Goal: Information Seeking & Learning: Learn about a topic

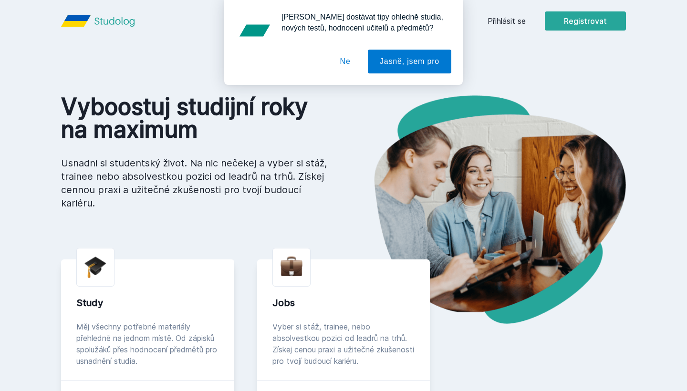
click at [512, 14] on div "[PERSON_NAME] dostávat tipy ohledně studia, nových testů, hodnocení učitelů a p…" at bounding box center [343, 42] width 687 height 85
click at [504, 25] on div "[PERSON_NAME] dostávat tipy ohledně studia, nových testů, hodnocení učitelů a p…" at bounding box center [343, 42] width 687 height 85
click at [403, 63] on button "Jasně, jsem pro" at bounding box center [410, 62] width 84 height 24
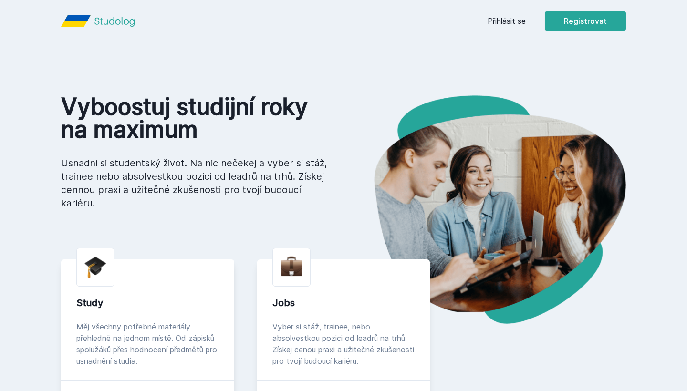
click at [497, 20] on link "Přihlásit se" at bounding box center [507, 20] width 38 height 11
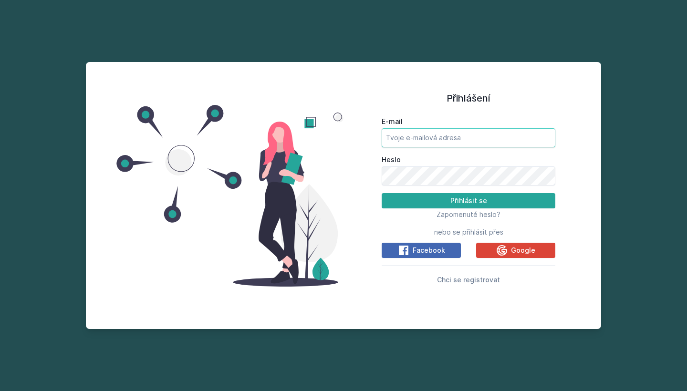
click at [440, 130] on input "E-mail" at bounding box center [469, 137] width 174 height 19
type input "[EMAIL_ADDRESS][PERSON_NAME][DOMAIN_NAME]"
click at [469, 200] on button "Přihlásit se" at bounding box center [469, 200] width 174 height 15
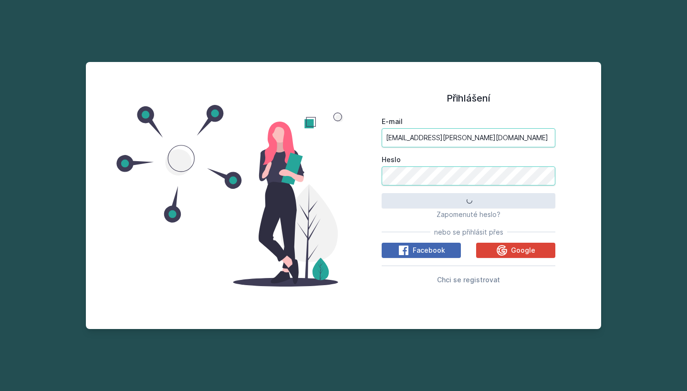
click at [469, 200] on button "Přihlásit se" at bounding box center [469, 200] width 174 height 15
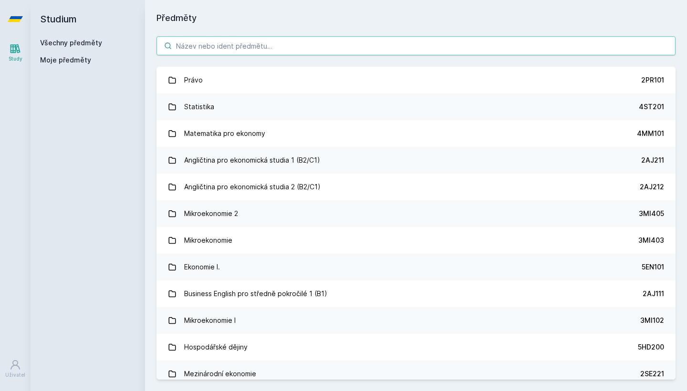
click at [208, 52] on input "search" at bounding box center [416, 45] width 519 height 19
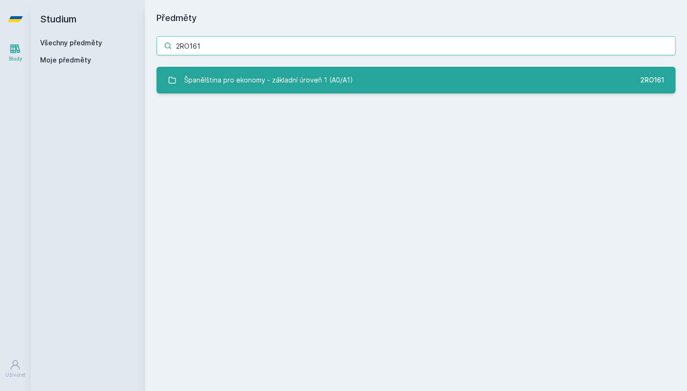
type input "2RO161"
click at [244, 79] on div "Španělština pro ekonomy - základní úroveň 1 (A0/A1)" at bounding box center [268, 80] width 169 height 19
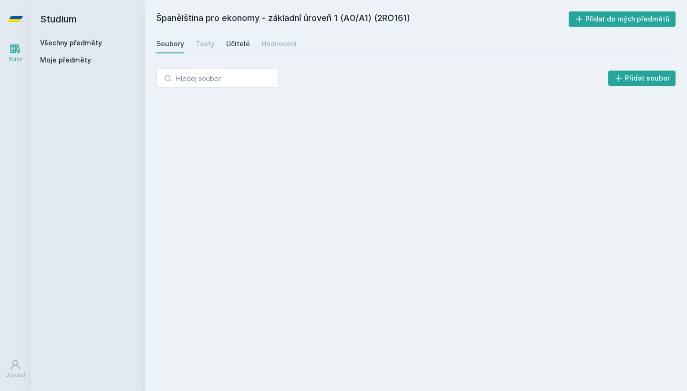
click at [235, 38] on link "Učitelé" at bounding box center [238, 43] width 24 height 19
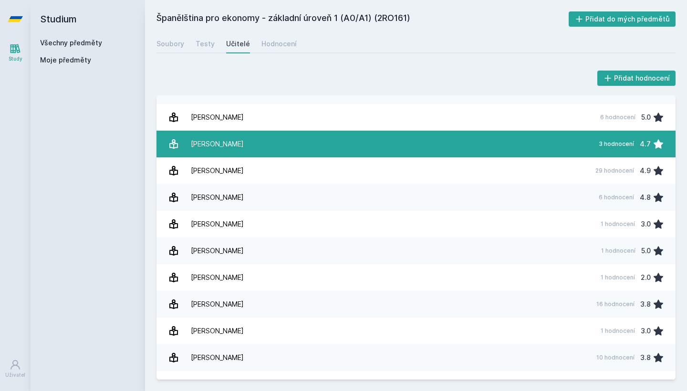
scroll to position [99, 0]
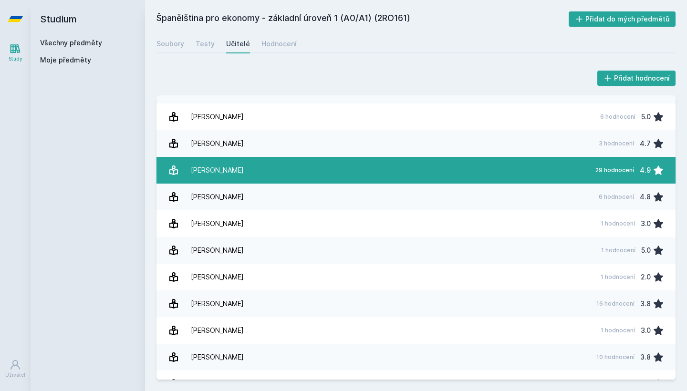
click at [272, 168] on link "Hazaiová Lada 29 hodnocení 4.9" at bounding box center [416, 170] width 519 height 27
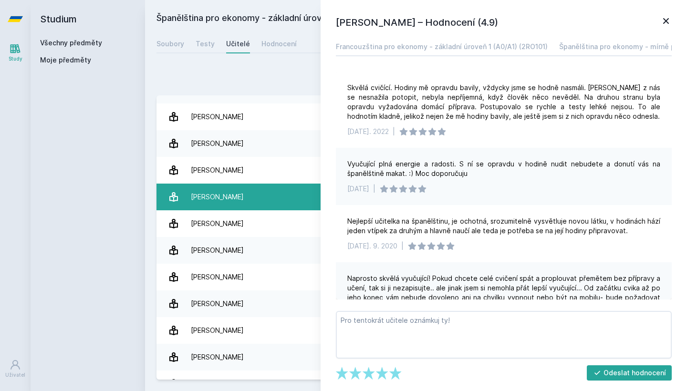
click at [218, 194] on div "[PERSON_NAME]" at bounding box center [217, 197] width 53 height 19
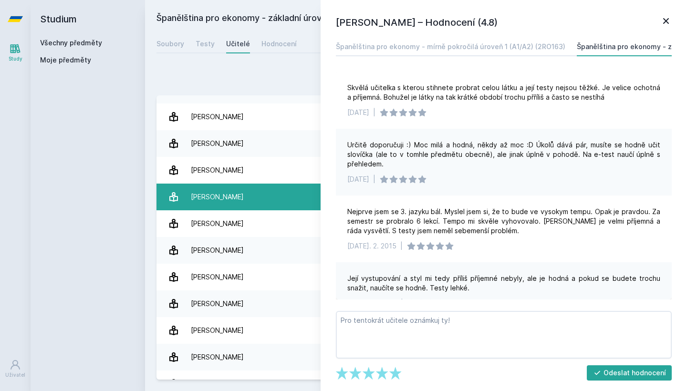
click at [245, 207] on link "Hejsková[PERSON_NAME] 6 hodnocení 4.8" at bounding box center [416, 197] width 519 height 27
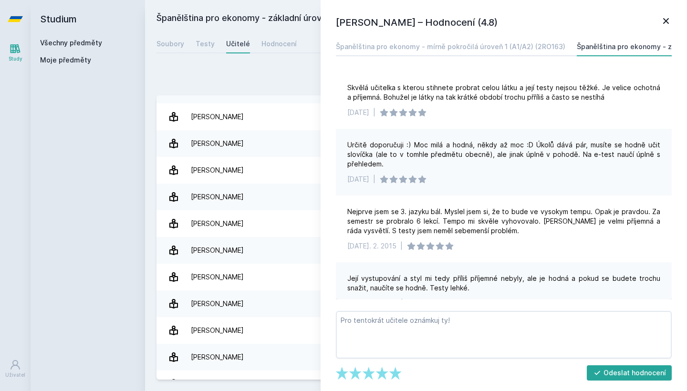
click at [667, 28] on link at bounding box center [665, 22] width 11 height 14
